Goal: Navigation & Orientation: Find specific page/section

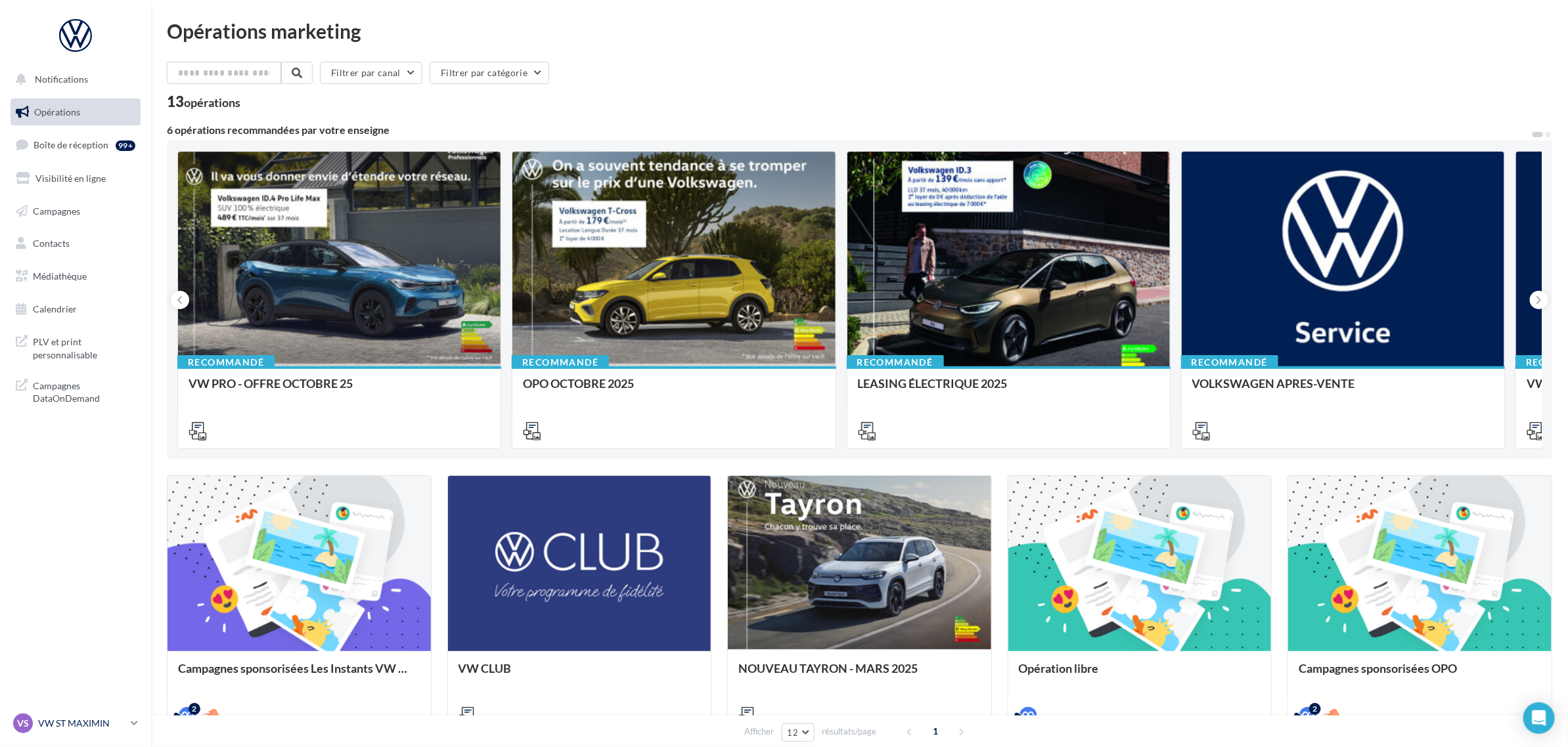
click at [97, 719] on p "VW ST MAXIMIN" at bounding box center [81, 723] width 88 height 13
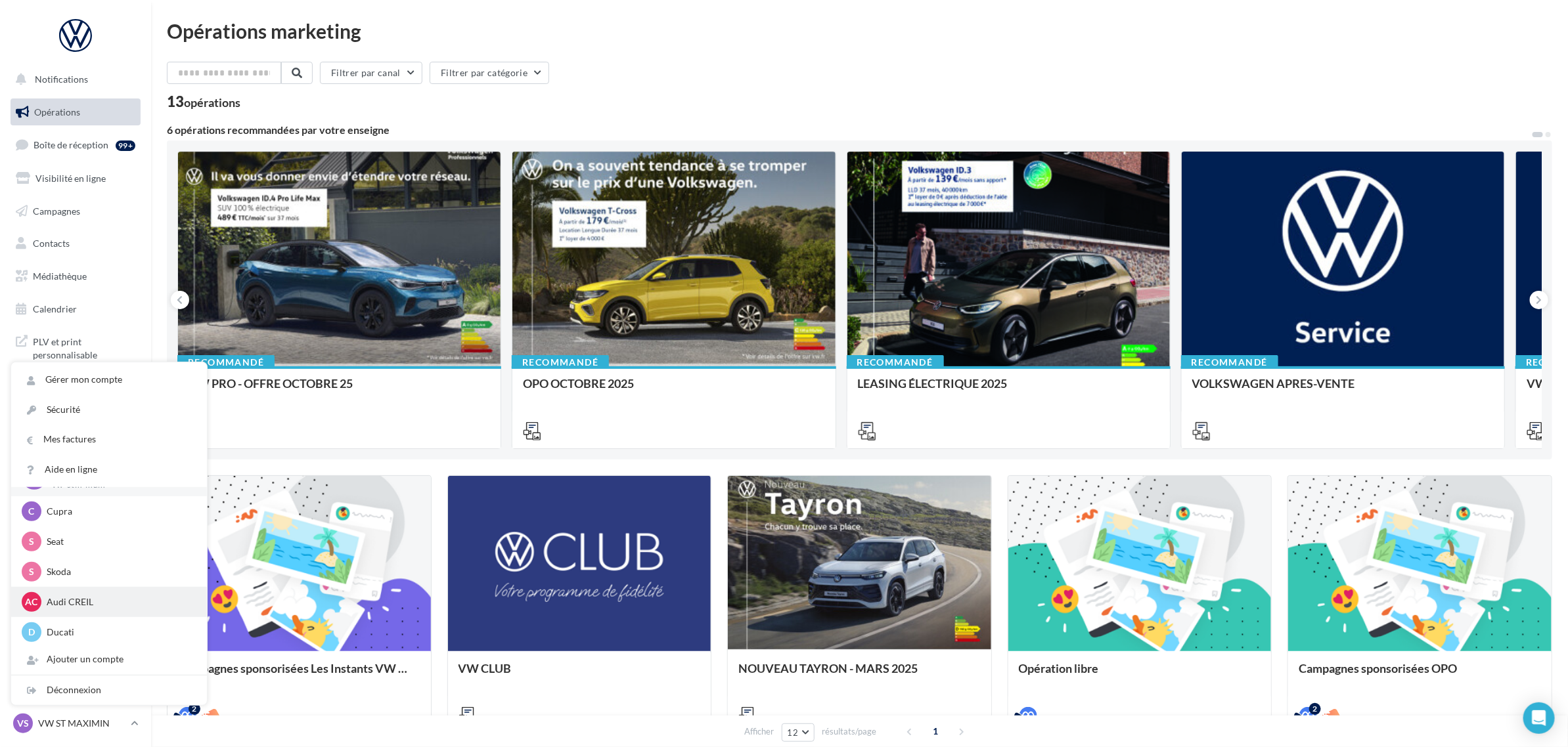
scroll to position [60, 0]
click at [79, 628] on p "VWU" at bounding box center [118, 630] width 144 height 13
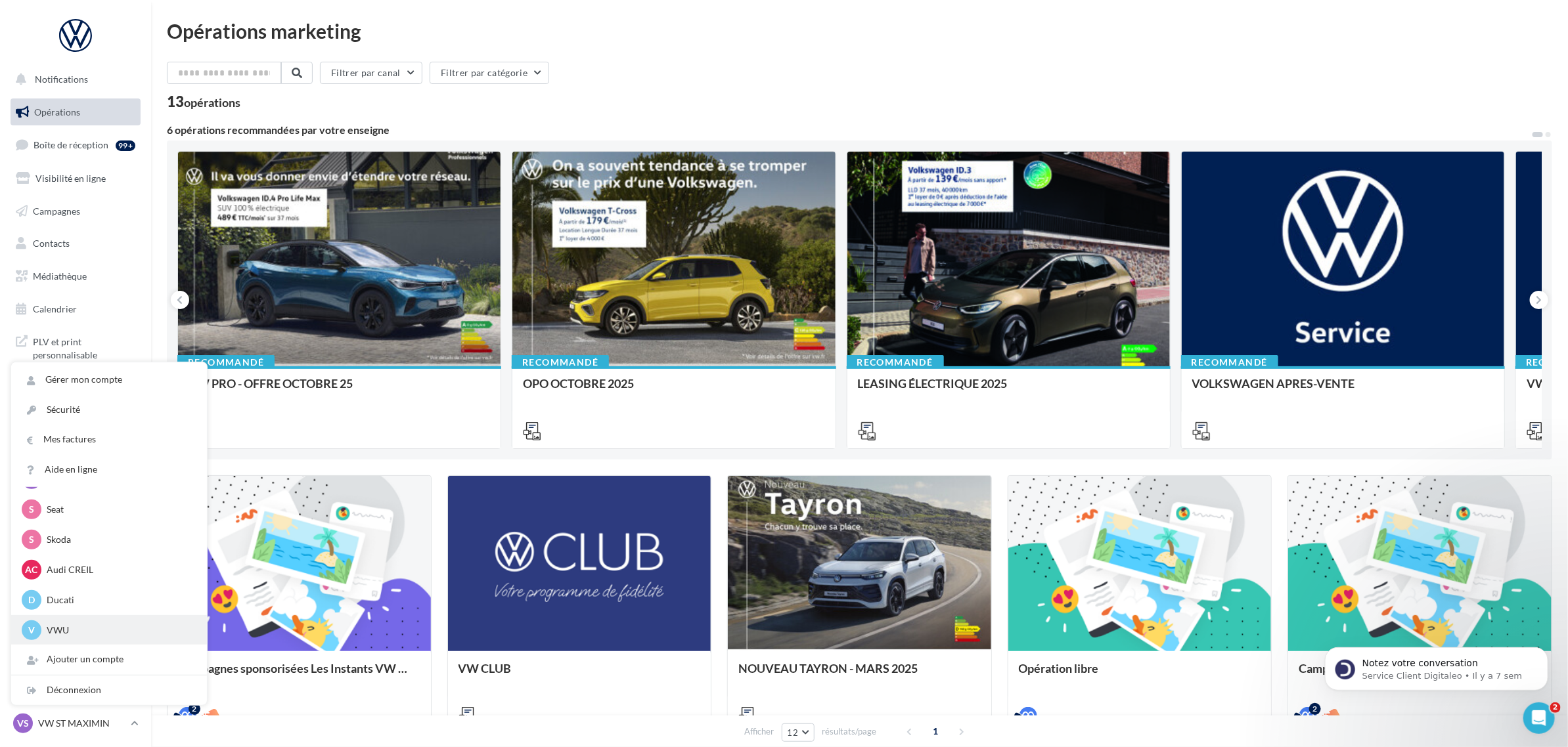
scroll to position [0, 0]
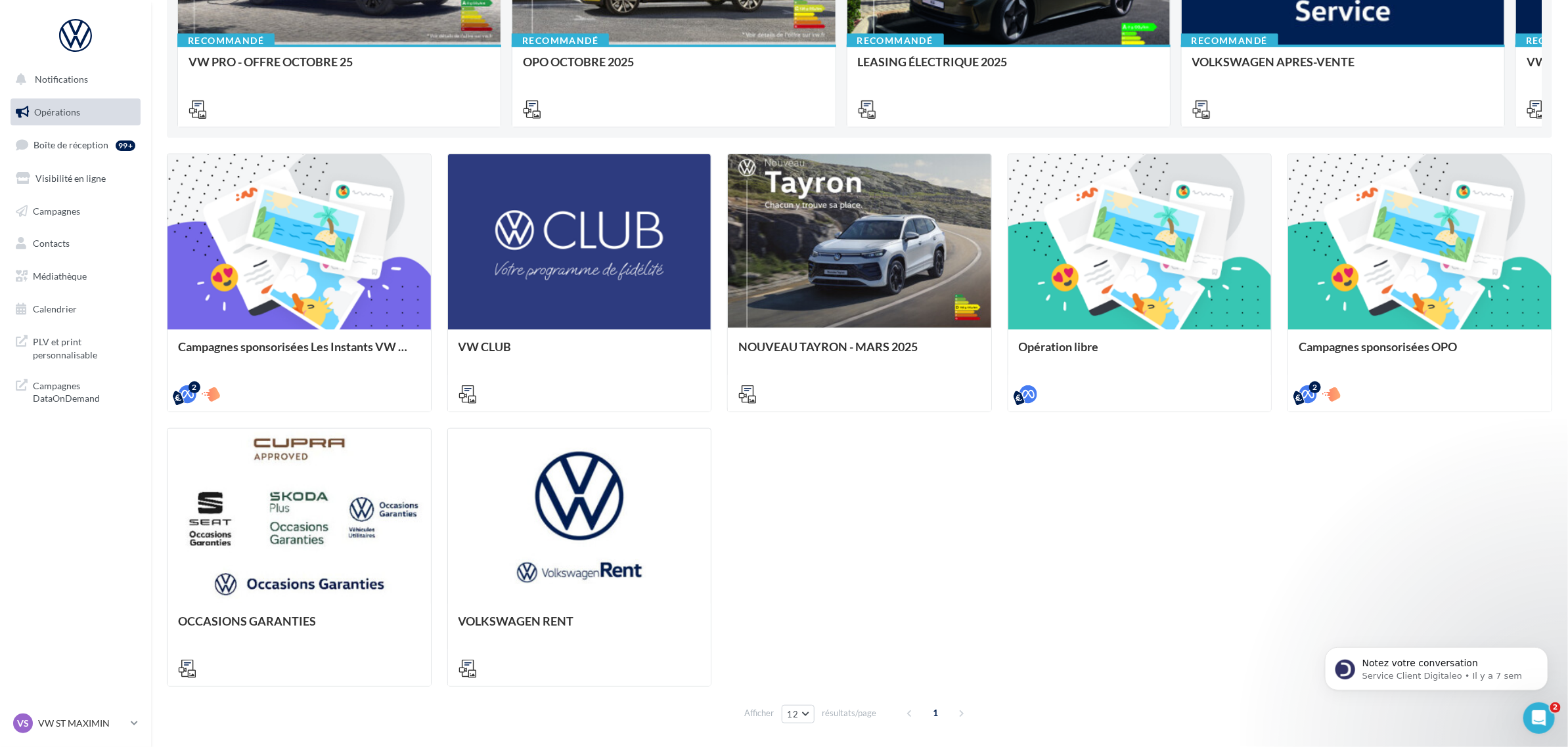
scroll to position [328, 0]
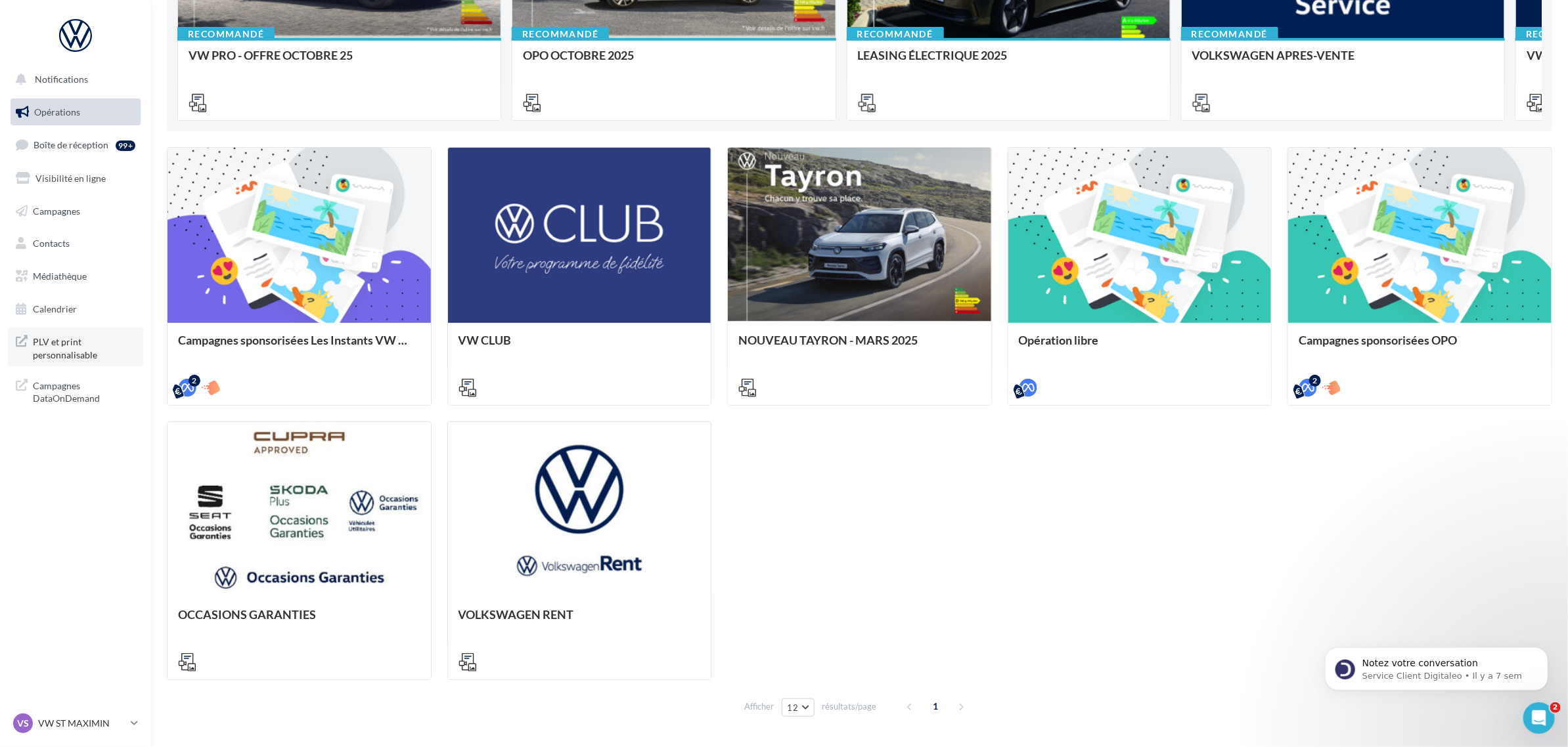
click at [69, 349] on span "PLV et print personnalisable" at bounding box center [84, 347] width 103 height 28
click at [86, 717] on p "VW ST MAXIMIN" at bounding box center [81, 723] width 88 height 13
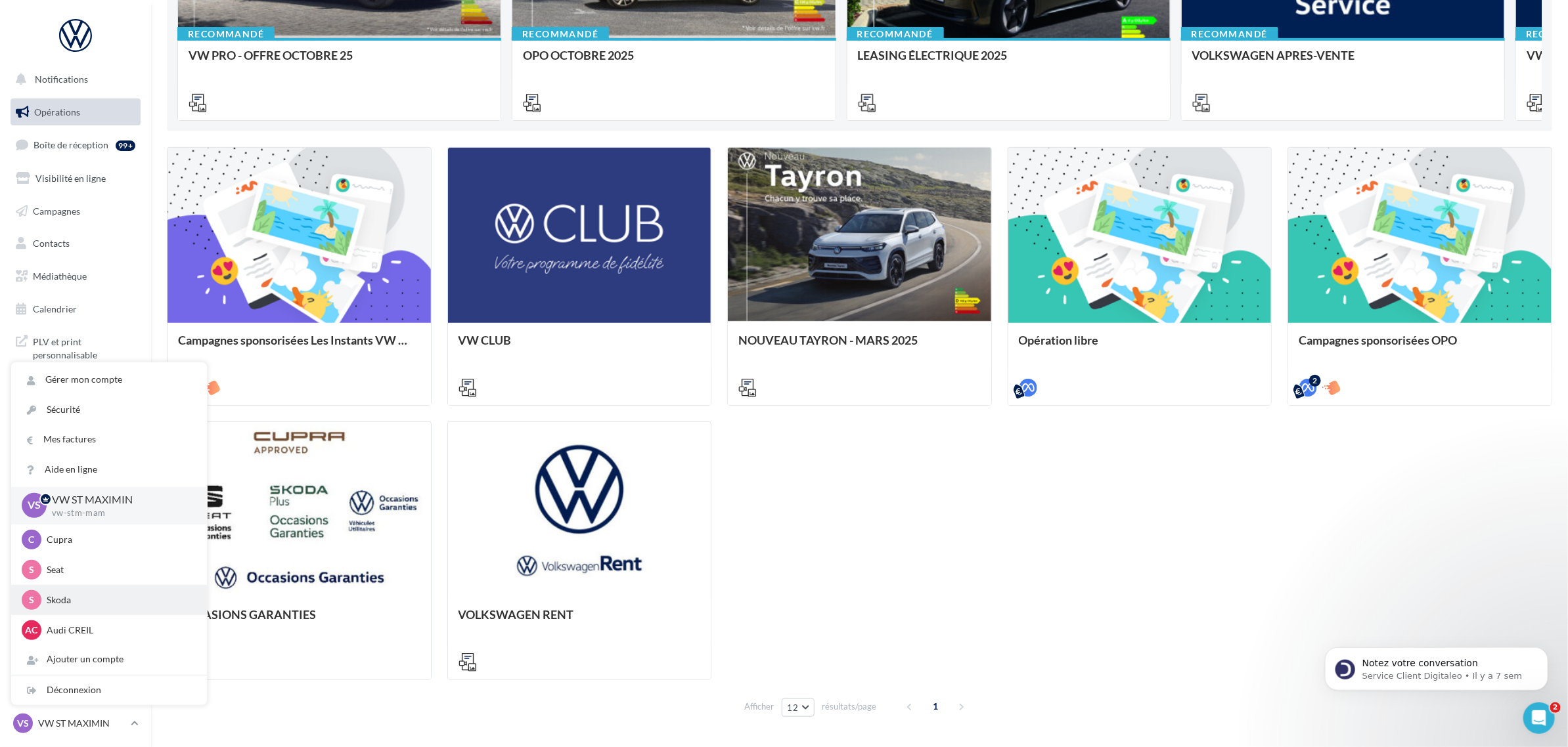
scroll to position [60, 0]
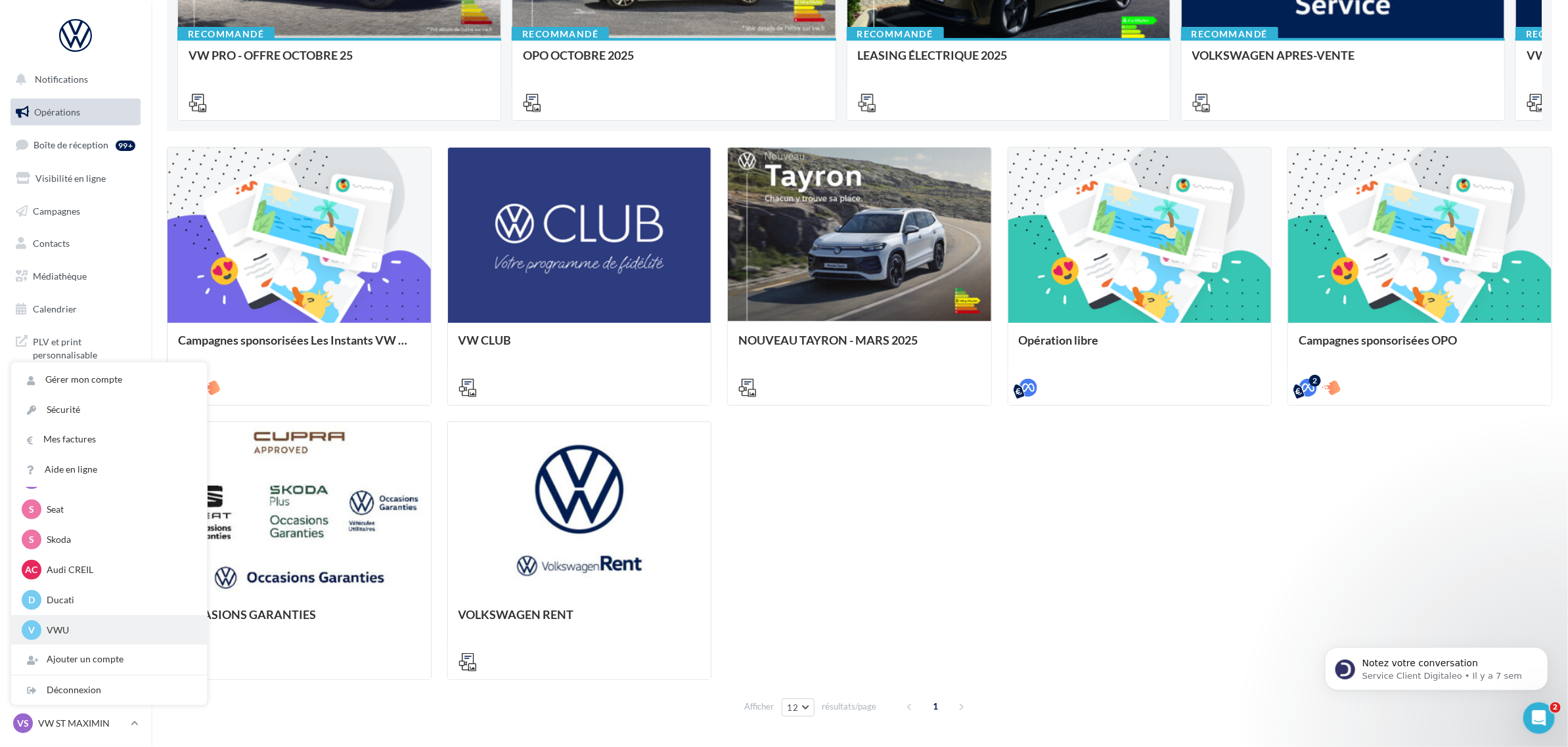
click at [77, 627] on p "VWU" at bounding box center [118, 630] width 144 height 13
